Goal: Transaction & Acquisition: Purchase product/service

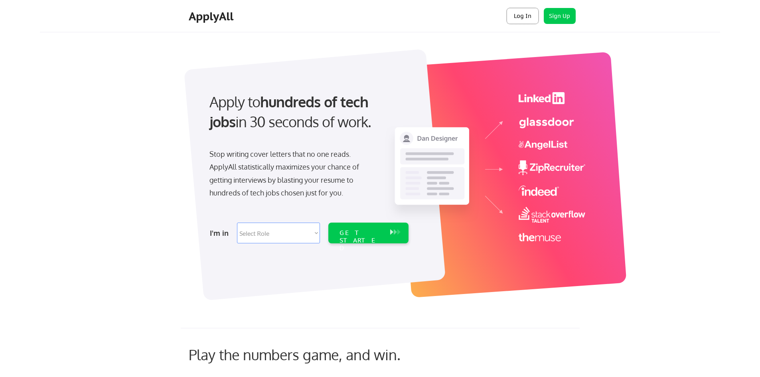
click at [526, 16] on button "Log In" at bounding box center [523, 16] width 32 height 16
click at [318, 229] on select "Select Role Software Engineering Product Management Customer Success Sales UI/U…" at bounding box center [278, 233] width 83 height 21
select select ""technical_project_program_mgmt""
click at [237, 223] on select "Select Role Software Engineering Product Management Customer Success Sales UI/U…" at bounding box center [278, 233] width 83 height 21
select select ""technical_project_program_mgmt""
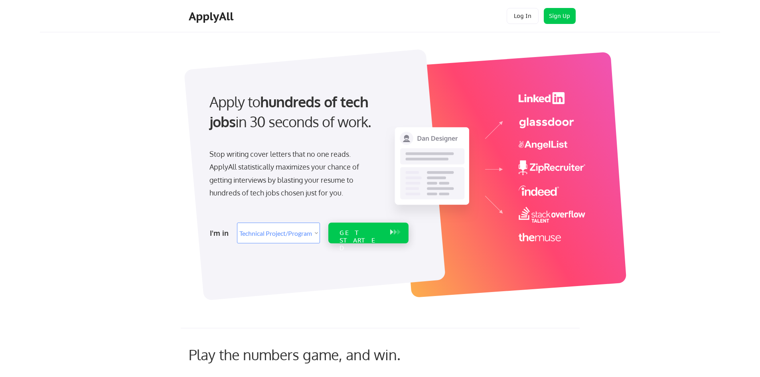
click at [369, 235] on div "GET STARTED" at bounding box center [361, 240] width 43 height 23
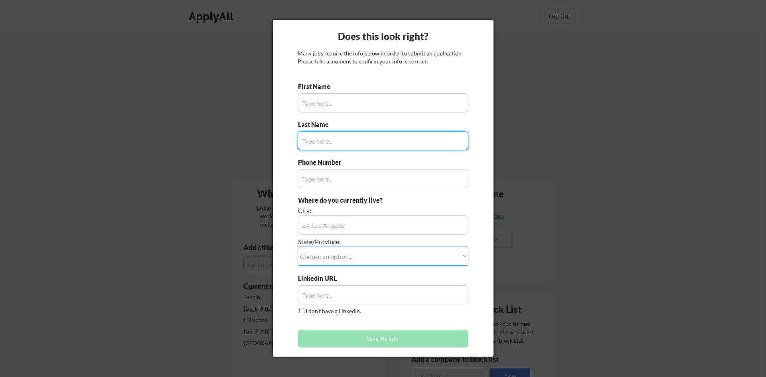
click at [332, 100] on input "input" at bounding box center [383, 102] width 171 height 19
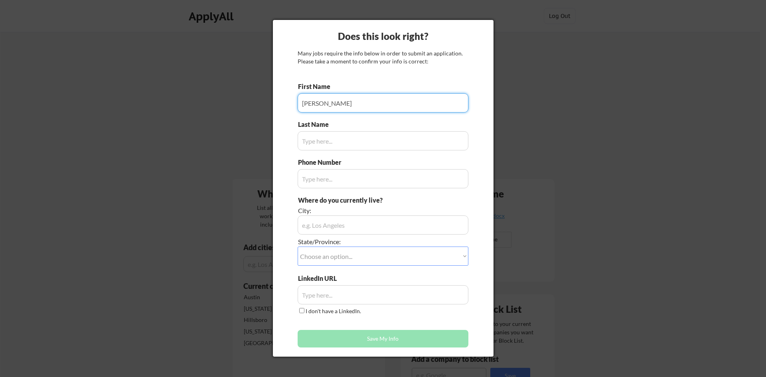
type input "[PERSON_NAME]"
click at [359, 133] on input "input" at bounding box center [383, 140] width 171 height 19
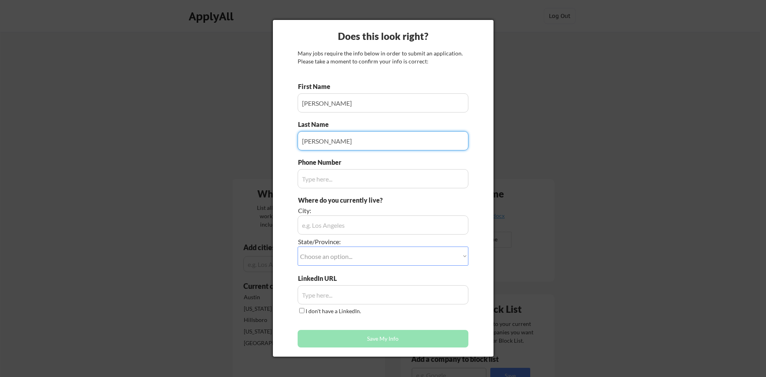
type input "[PERSON_NAME]"
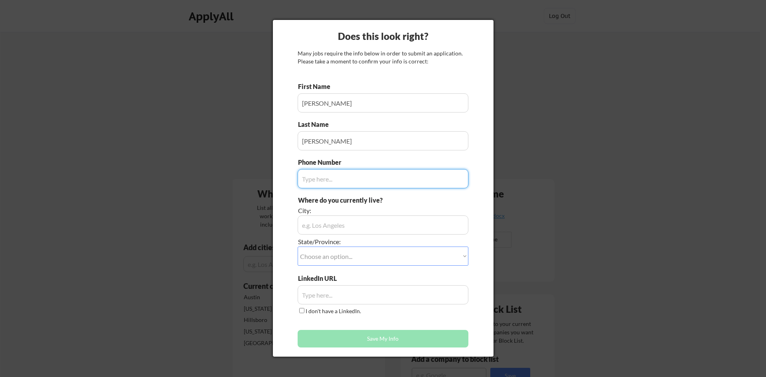
click at [339, 170] on input "input" at bounding box center [383, 178] width 171 height 19
type input "8572006389"
click at [308, 221] on input "input" at bounding box center [383, 224] width 171 height 19
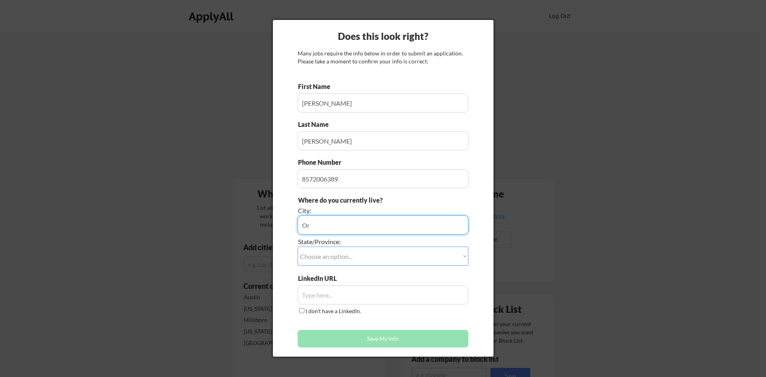
type input "O"
type input "H"
type input "Beaverton"
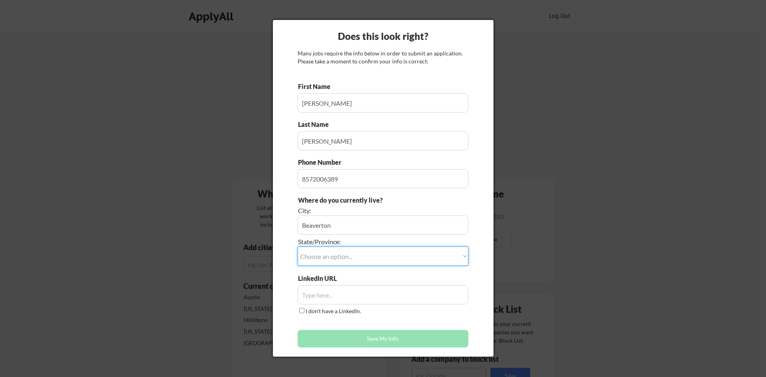
click at [409, 257] on select "Choose an option... Other/Not Applicable [US_STATE] [US_STATE] [GEOGRAPHIC_DATA…" at bounding box center [383, 256] width 171 height 19
select select ""[US_STATE]""
click at [298, 247] on select "Choose an option... Other/Not Applicable [US_STATE] [US_STATE] [GEOGRAPHIC_DATA…" at bounding box center [383, 256] width 171 height 19
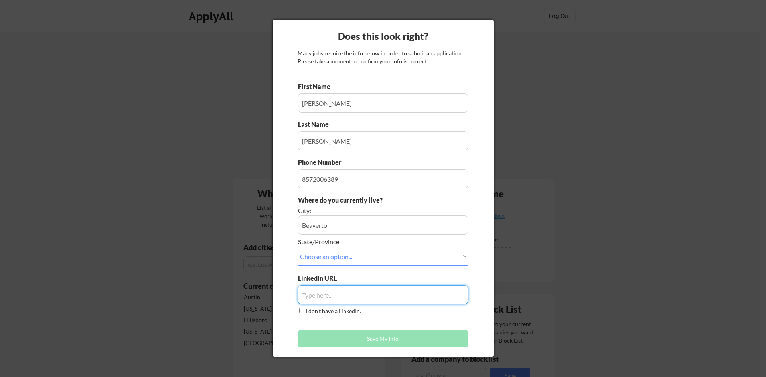
click at [375, 292] on input "input" at bounding box center [383, 294] width 171 height 19
paste input "[URL][DOMAIN_NAME]"
type input "[URL][DOMAIN_NAME]"
click at [355, 335] on button "Save My Info" at bounding box center [383, 339] width 171 height 18
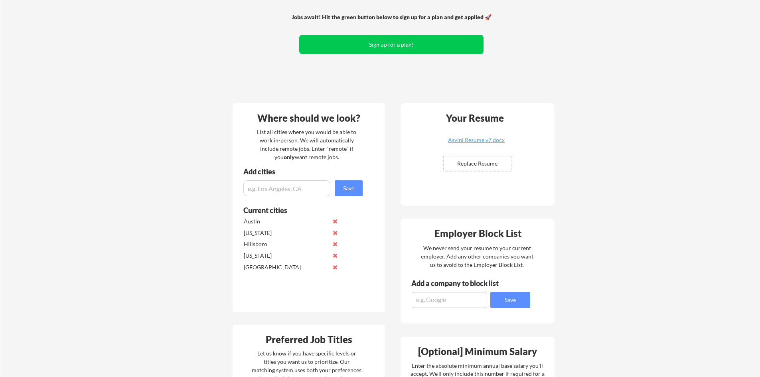
scroll to position [120, 0]
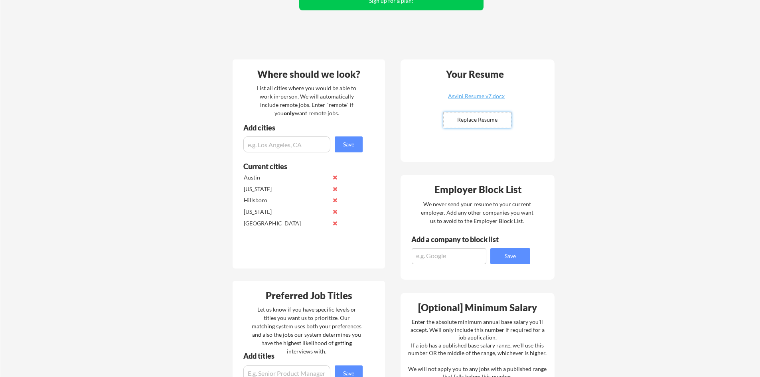
click at [487, 122] on input "file" at bounding box center [477, 120] width 67 height 15
type input "C:\fakepath\Asvini Resume v9.docx"
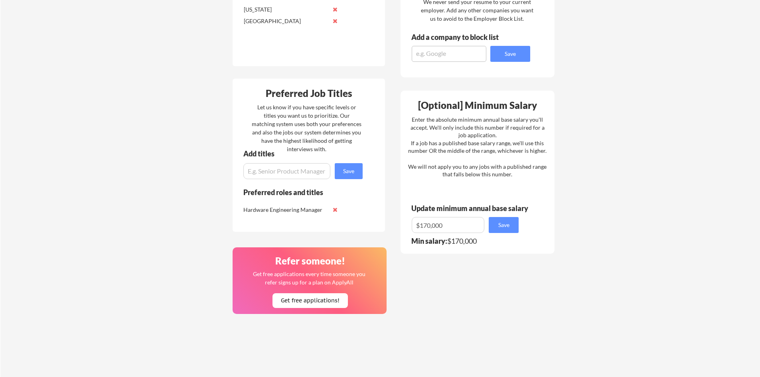
scroll to position [293, 0]
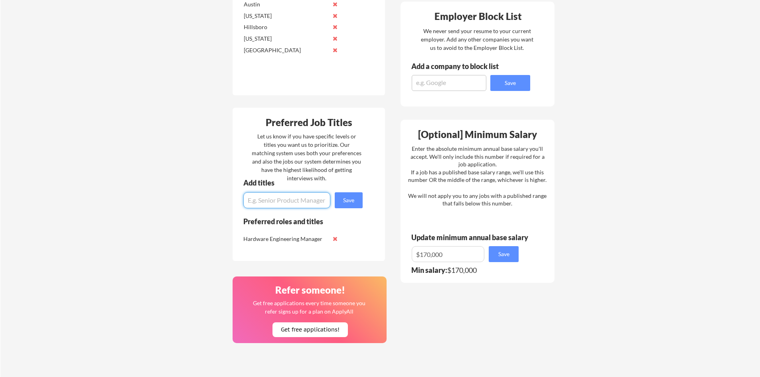
click at [324, 204] on input "input" at bounding box center [286, 200] width 87 height 16
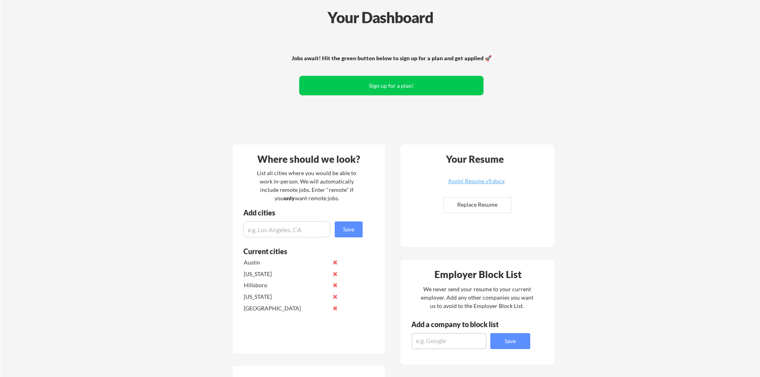
scroll to position [0, 0]
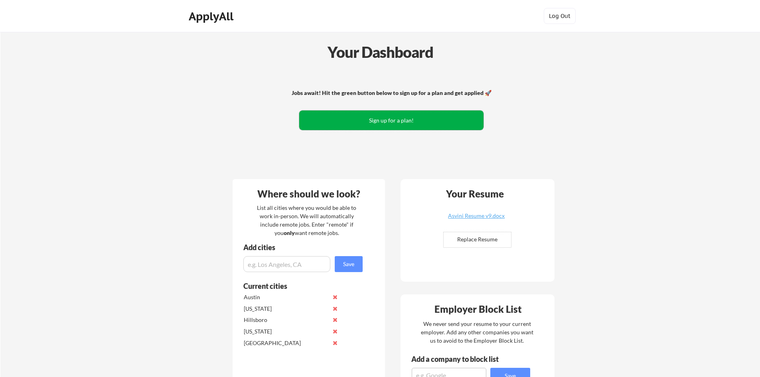
click at [443, 118] on button "Sign up for a plan!" at bounding box center [391, 121] width 184 height 20
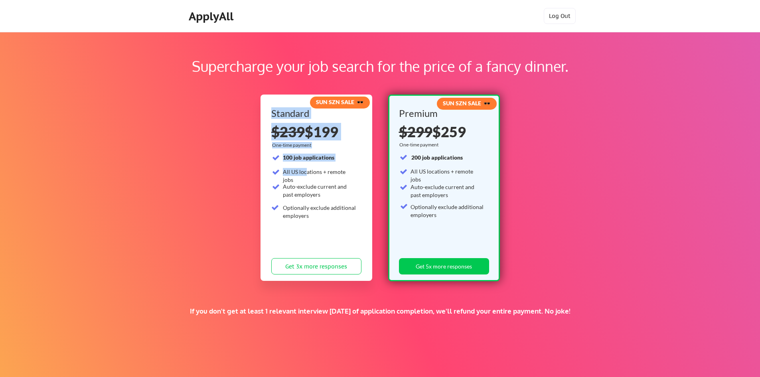
drag, startPoint x: 305, startPoint y: 168, endPoint x: 366, endPoint y: 180, distance: 62.6
click at [369, 176] on div "SUN SZN SALE 🕶️ Standard $239 $199 One-time payment 100 job applications All US…" at bounding box center [317, 188] width 112 height 186
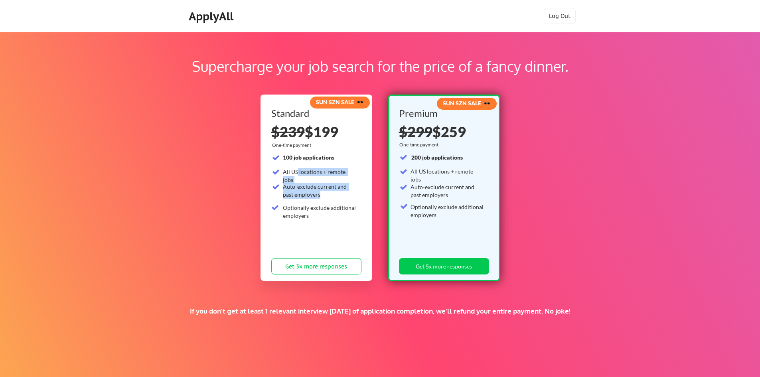
drag, startPoint x: 313, startPoint y: 194, endPoint x: 297, endPoint y: 171, distance: 27.6
click at [297, 171] on div "100 job applications All US locations + remote jobs Auto-exclude current and pa…" at bounding box center [313, 188] width 85 height 69
drag, startPoint x: 318, startPoint y: 219, endPoint x: 321, endPoint y: 134, distance: 85.4
click at [320, 134] on div "Standard $239 $199 One-time payment 100 job applications All US locations + rem…" at bounding box center [316, 194] width 90 height 170
click at [357, 149] on div "Standard $239 $199 One-time payment 100 job applications All US locations + rem…" at bounding box center [316, 194] width 90 height 170
